Goal: Book appointment/travel/reservation

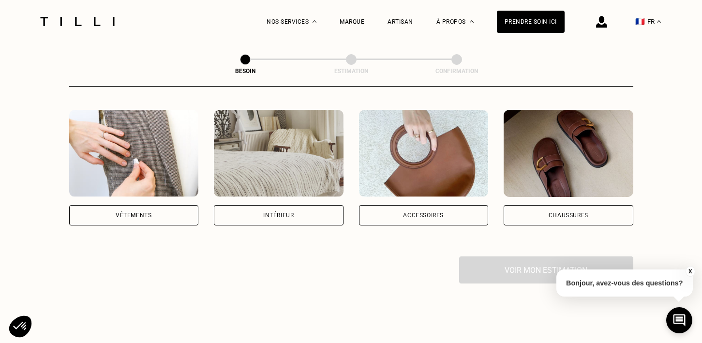
scroll to position [176, 0]
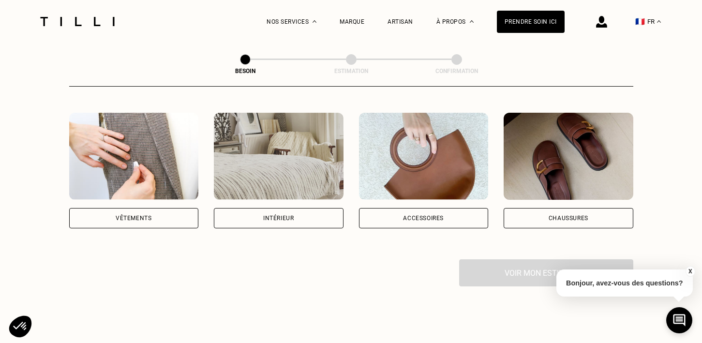
click at [119, 215] on div "Vêtements" at bounding box center [134, 218] width 36 height 6
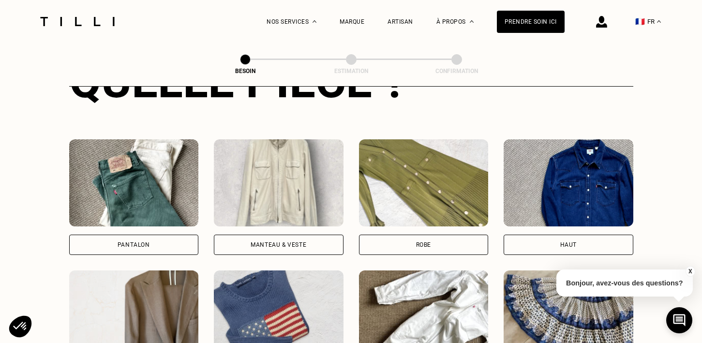
scroll to position [412, 0]
click at [117, 234] on div "Pantalon" at bounding box center [134, 244] width 130 height 20
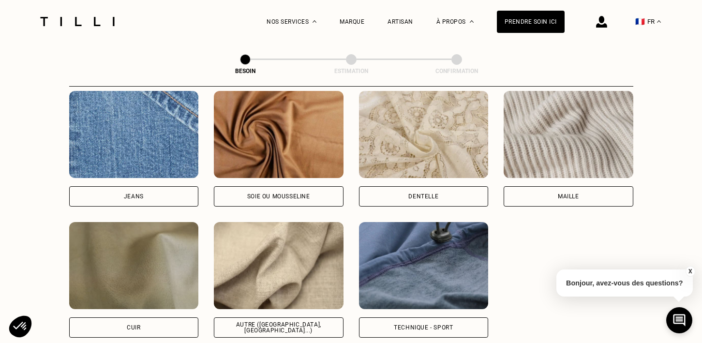
scroll to position [1046, 0]
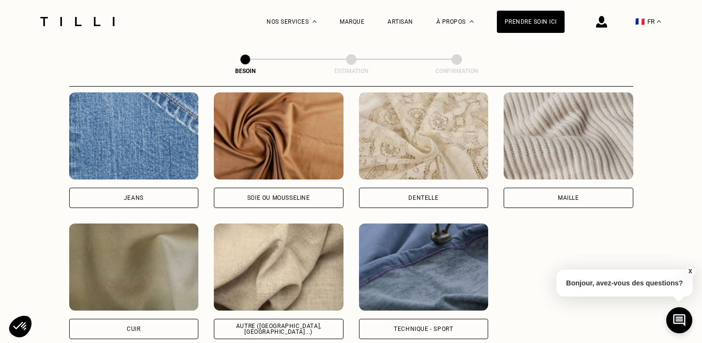
click at [148, 191] on div "Jeans" at bounding box center [134, 198] width 130 height 20
select select "FR"
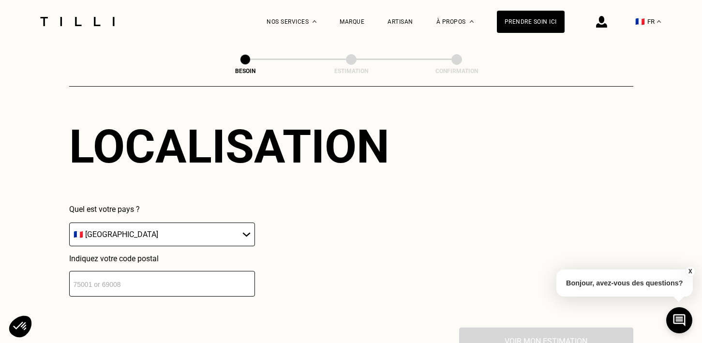
scroll to position [1332, 0]
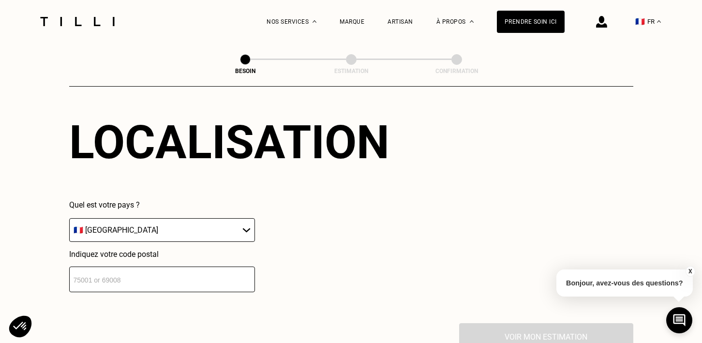
click at [117, 277] on input "number" at bounding box center [162, 279] width 186 height 26
type input "75018"
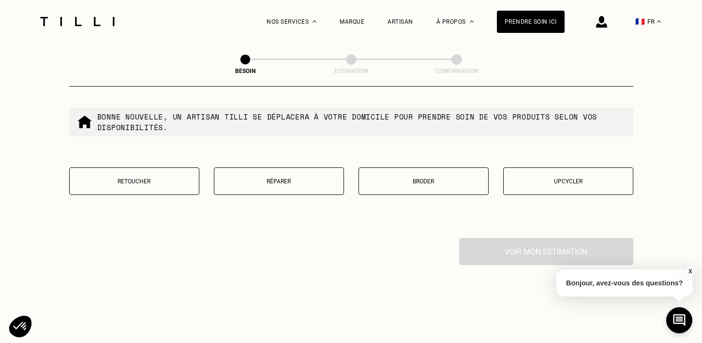
scroll to position [1664, 0]
click at [122, 180] on button "Retoucher" at bounding box center [134, 181] width 130 height 28
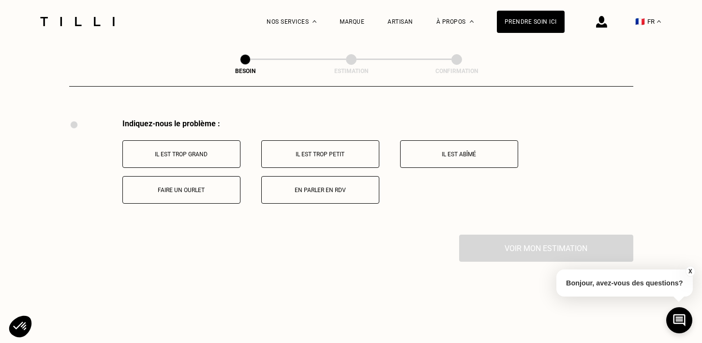
scroll to position [1784, 0]
click at [156, 190] on button "Faire un ourlet" at bounding box center [181, 189] width 118 height 28
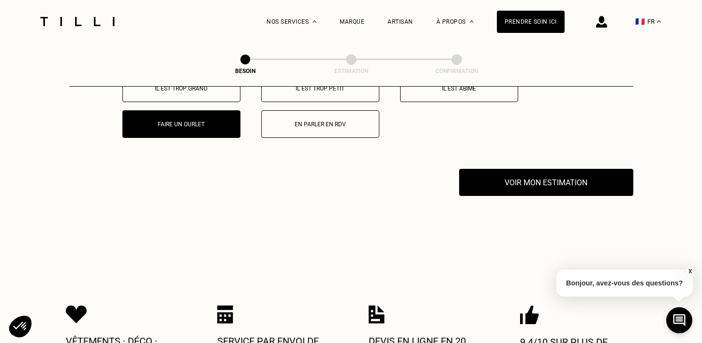
scroll to position [1881, 0]
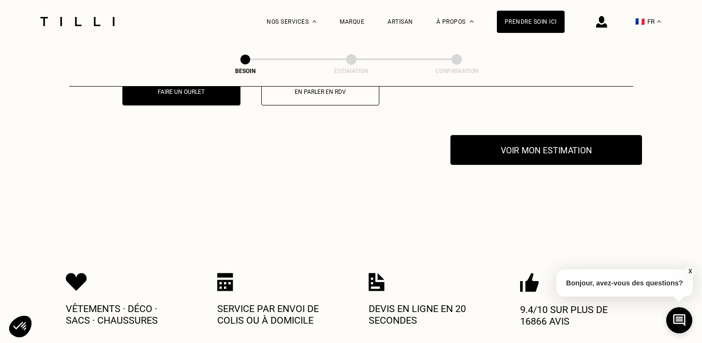
click at [551, 141] on button "Voir mon estimation" at bounding box center [546, 150] width 192 height 30
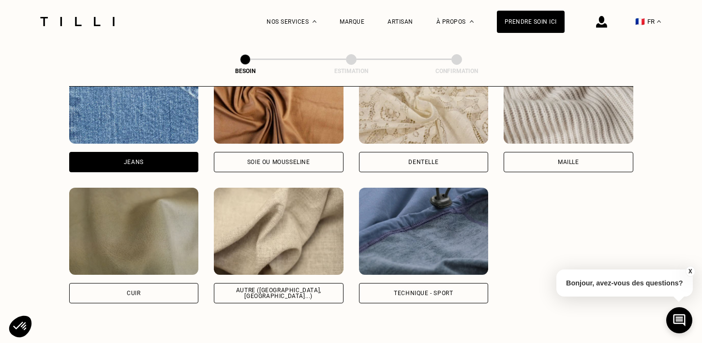
scroll to position [1085, 0]
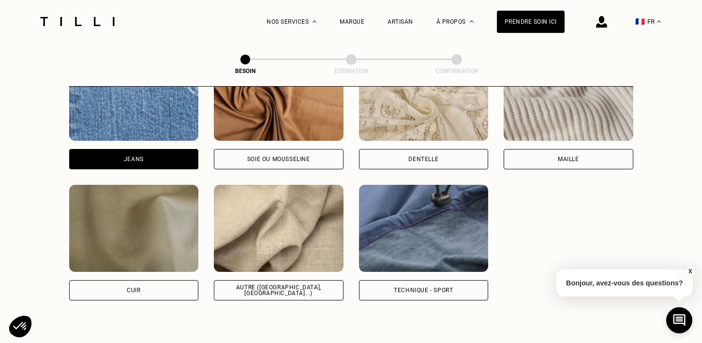
click at [278, 230] on img at bounding box center [279, 228] width 130 height 87
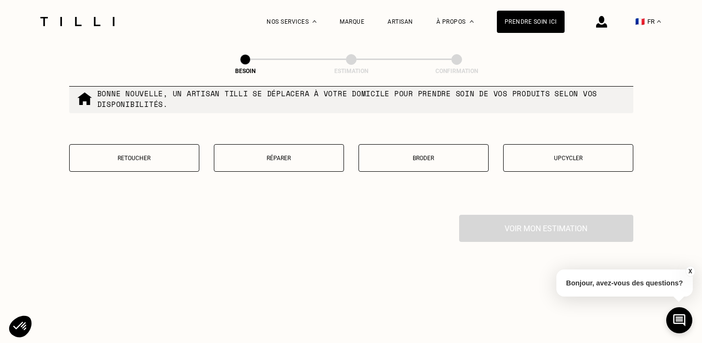
scroll to position [1658, 0]
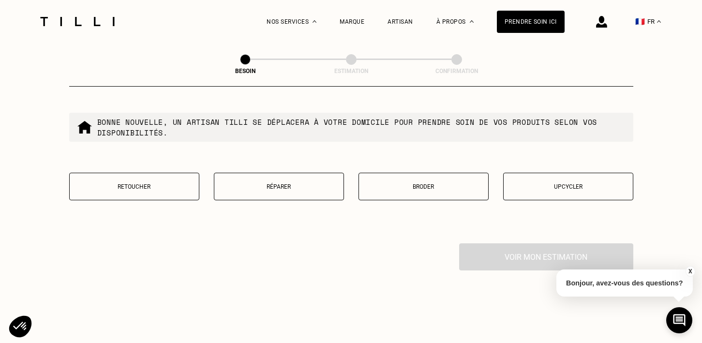
click at [165, 173] on button "Retoucher" at bounding box center [134, 187] width 130 height 28
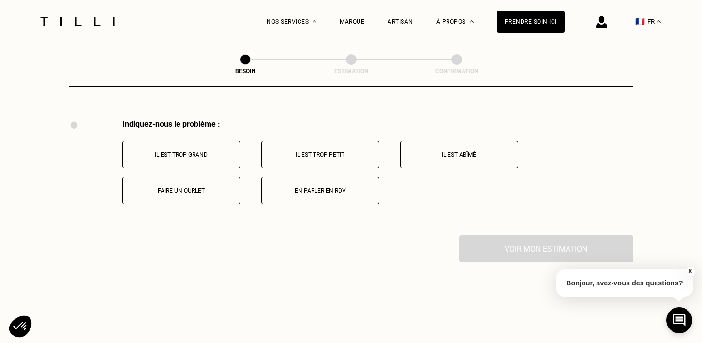
scroll to position [1784, 0]
click at [184, 183] on button "Faire un ourlet" at bounding box center [181, 189] width 118 height 28
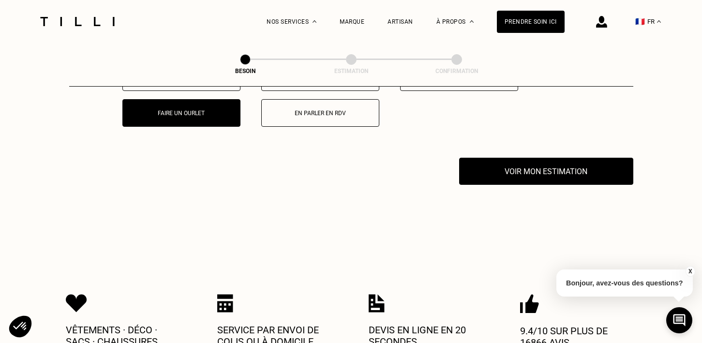
scroll to position [1899, 0]
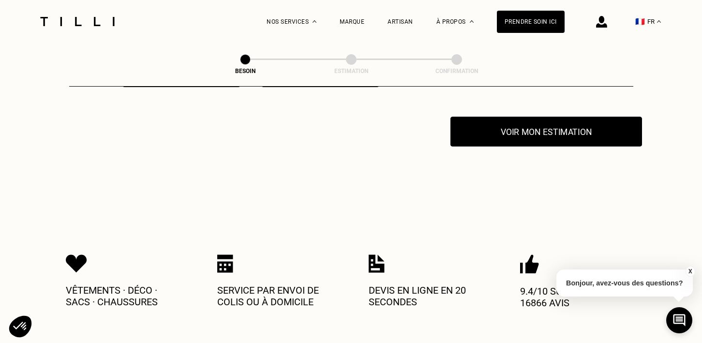
click at [528, 136] on button "Voir mon estimation" at bounding box center [546, 132] width 192 height 30
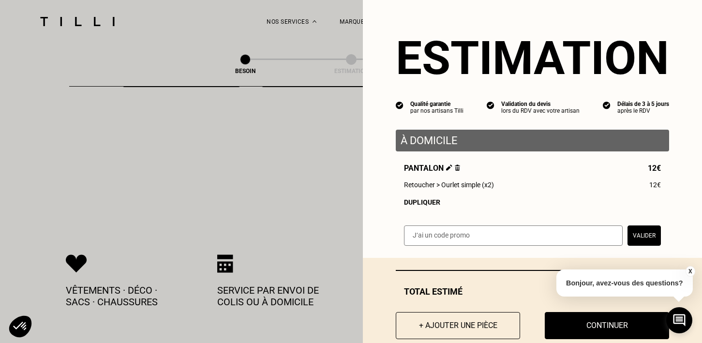
scroll to position [21, 0]
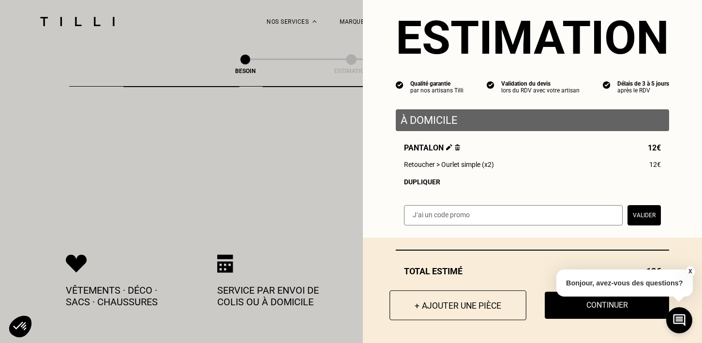
click at [447, 304] on button "+ Ajouter une pièce" at bounding box center [457, 305] width 137 height 30
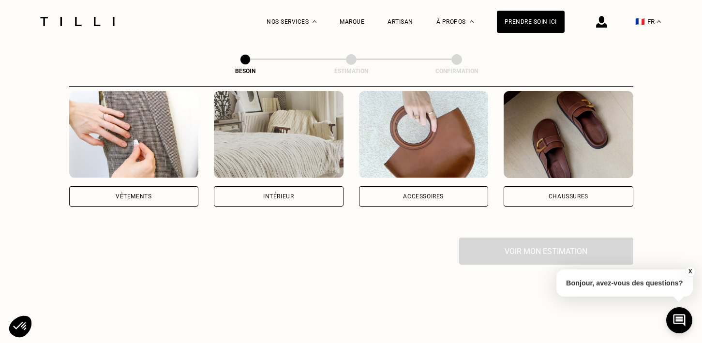
scroll to position [198, 0]
click at [120, 192] on div "Vêtements" at bounding box center [134, 196] width 130 height 20
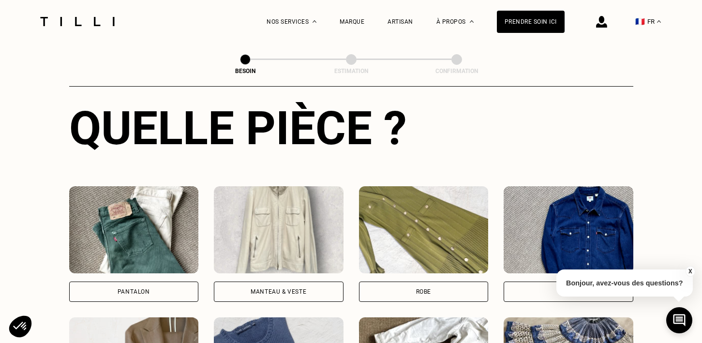
scroll to position [382, 0]
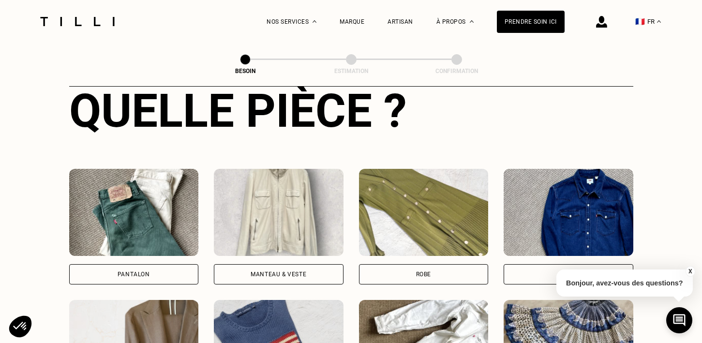
click at [140, 264] on div "Pantalon" at bounding box center [134, 274] width 130 height 20
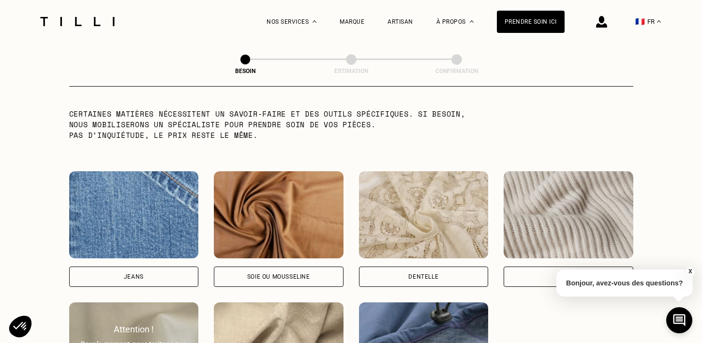
scroll to position [971, 0]
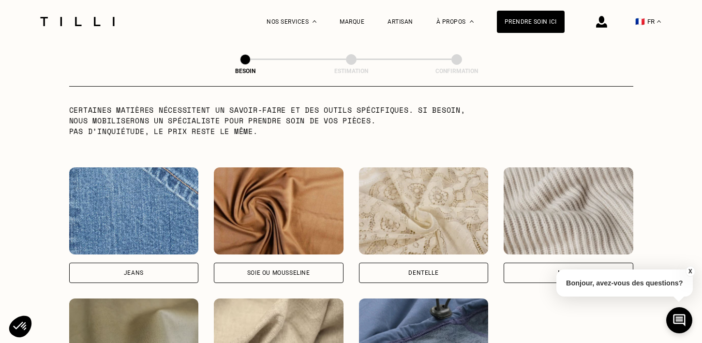
click at [136, 270] on div "Jeans" at bounding box center [134, 273] width 20 height 6
select select "FR"
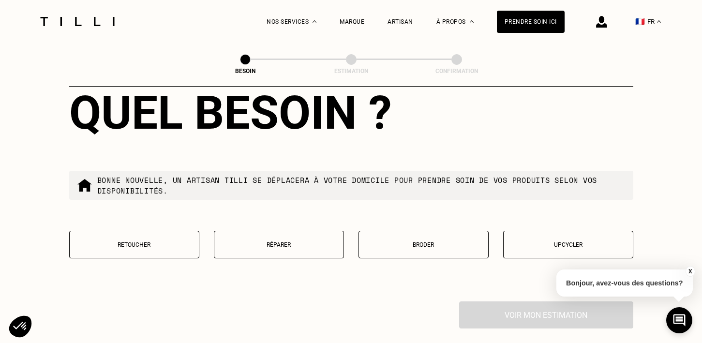
scroll to position [1616, 0]
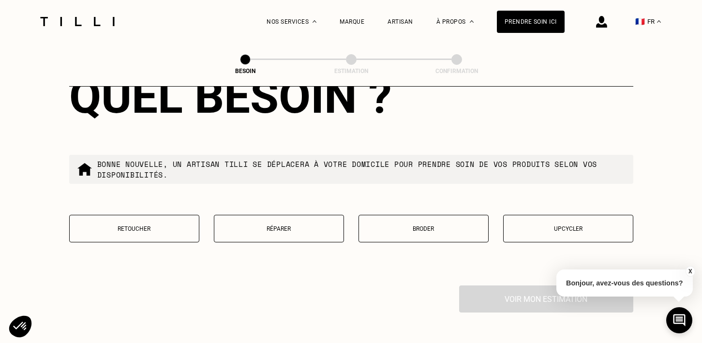
click at [166, 227] on button "Retoucher" at bounding box center [134, 229] width 130 height 28
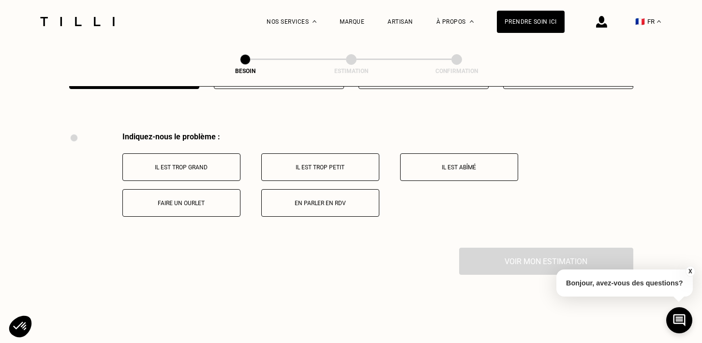
scroll to position [1784, 0]
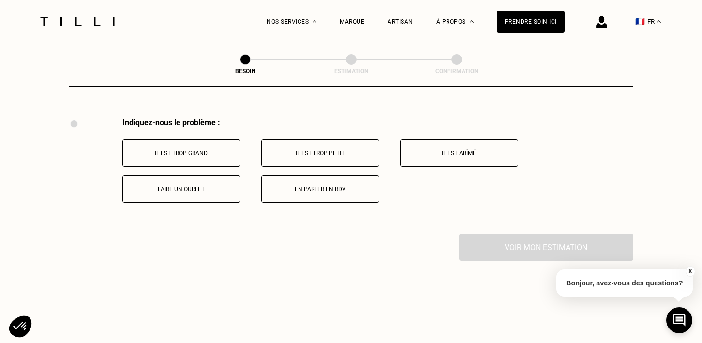
click at [181, 186] on p "Faire un ourlet" at bounding box center [181, 189] width 107 height 7
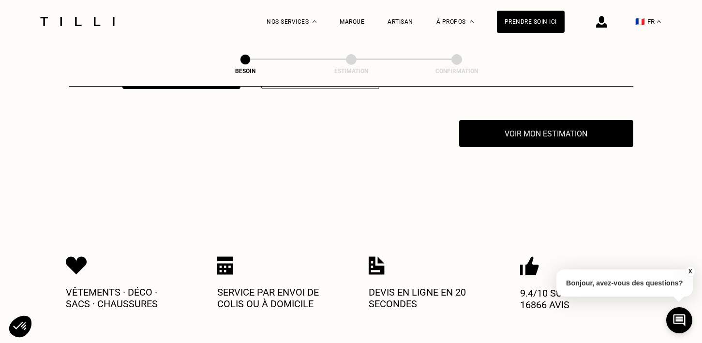
scroll to position [1899, 0]
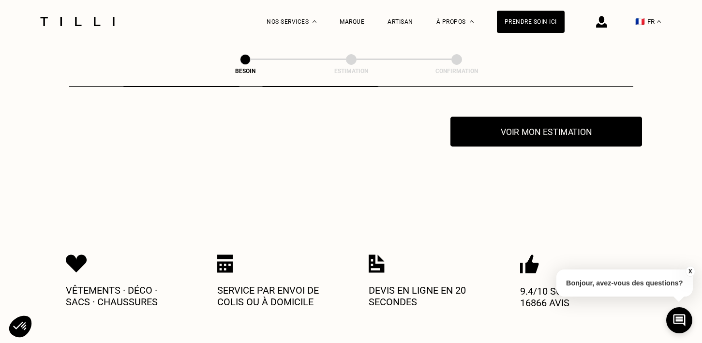
click at [538, 127] on button "Voir mon estimation" at bounding box center [546, 132] width 192 height 30
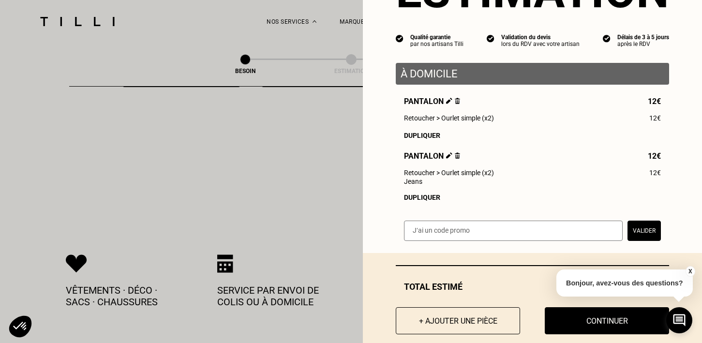
scroll to position [68, 0]
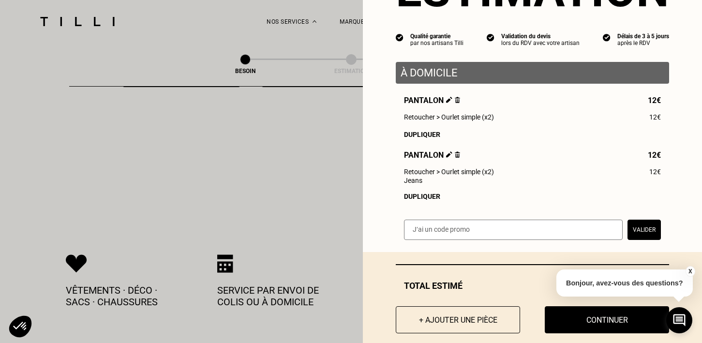
click at [424, 197] on div "Dupliquer" at bounding box center [532, 196] width 257 height 8
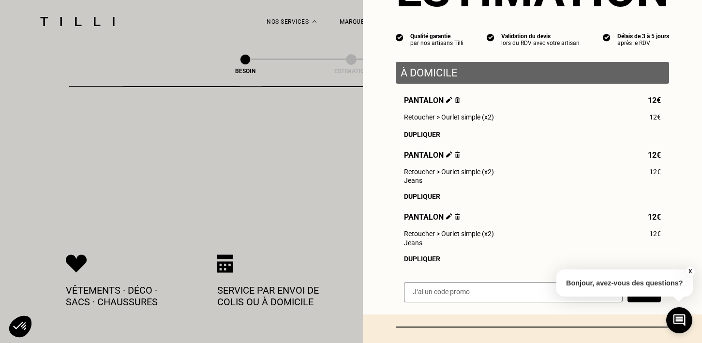
click at [421, 134] on div "Dupliquer" at bounding box center [532, 135] width 257 height 8
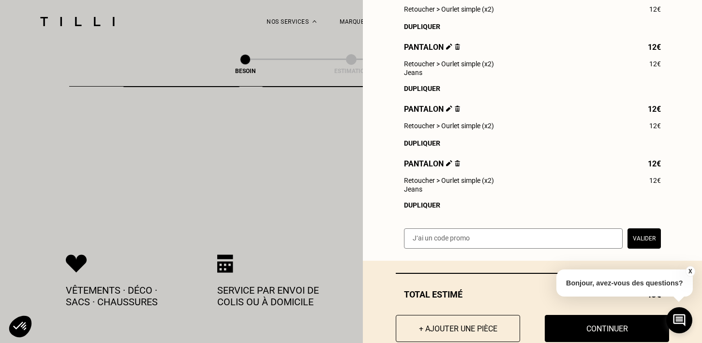
scroll to position [201, 0]
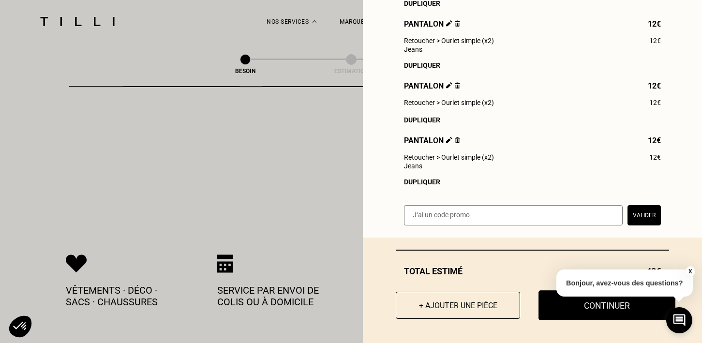
click at [579, 305] on button "Continuer" at bounding box center [606, 305] width 137 height 30
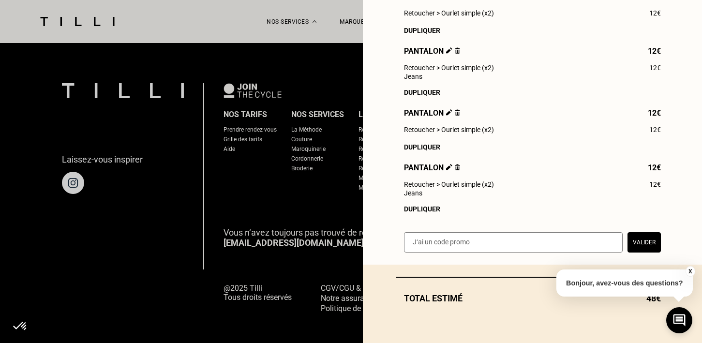
scroll to position [174, 0]
select select "FR"
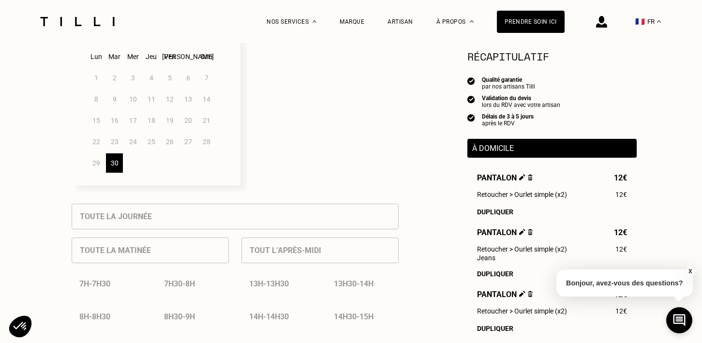
scroll to position [270, 0]
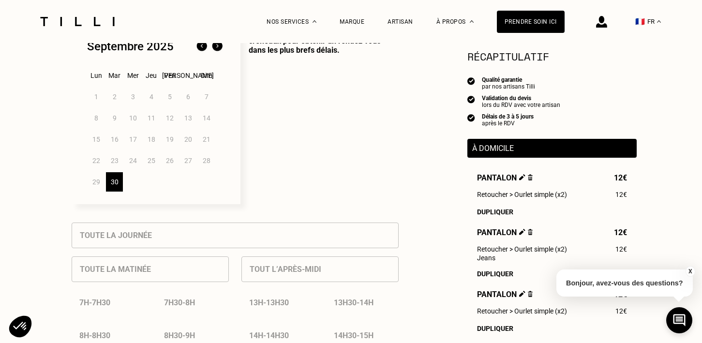
click at [218, 47] on img at bounding box center [216, 46] width 15 height 15
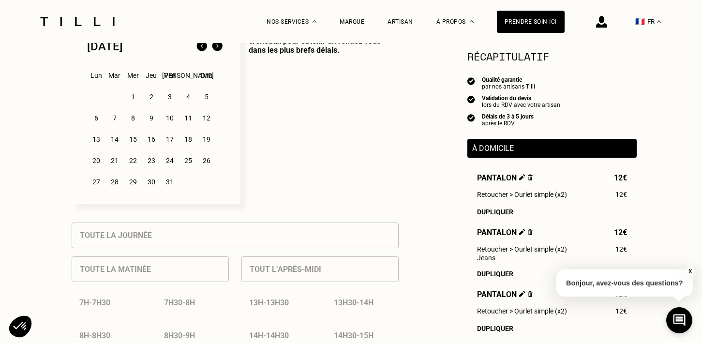
click at [135, 99] on div "1" at bounding box center [132, 96] width 17 height 19
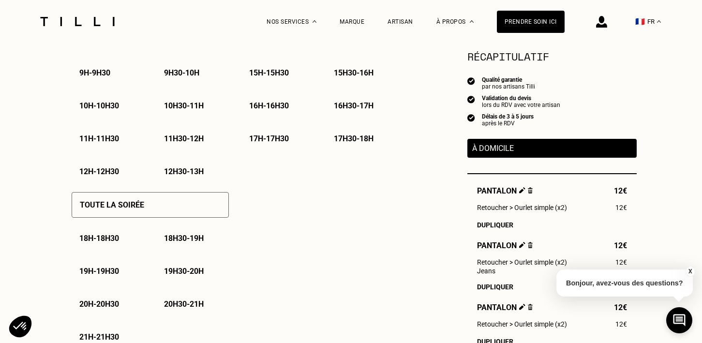
scroll to position [567, 0]
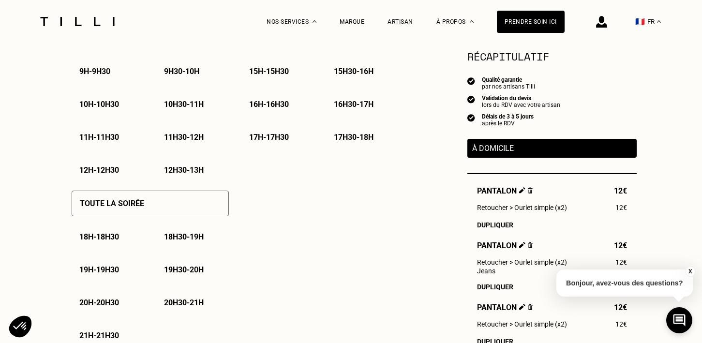
click at [103, 240] on p "18h - 18h30" at bounding box center [99, 236] width 40 height 9
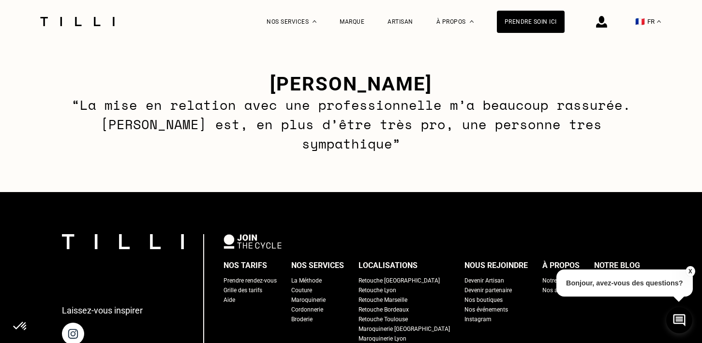
scroll to position [1440, 0]
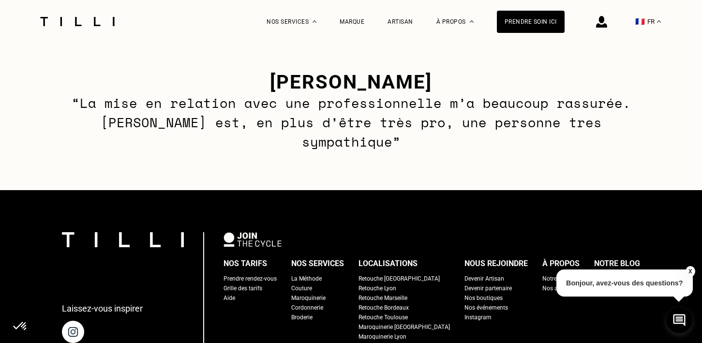
click at [260, 283] on div "Grille des tarifs" at bounding box center [242, 288] width 39 height 10
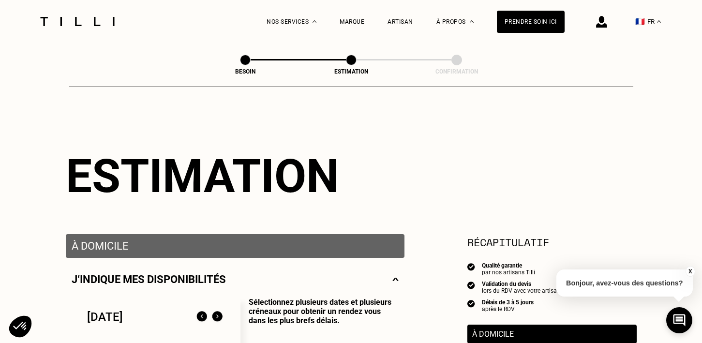
select select "FR"
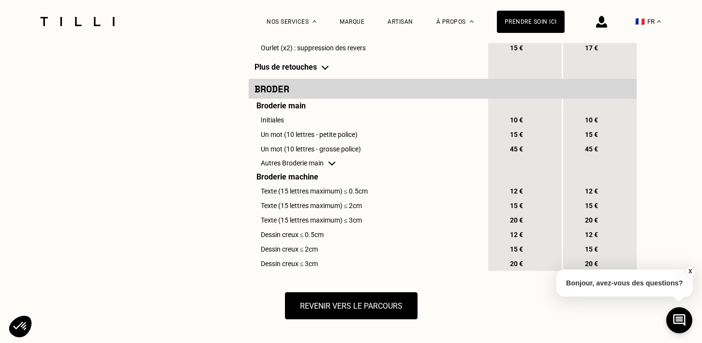
scroll to position [999, 0]
